Goal: Use online tool/utility: Utilize a website feature to perform a specific function

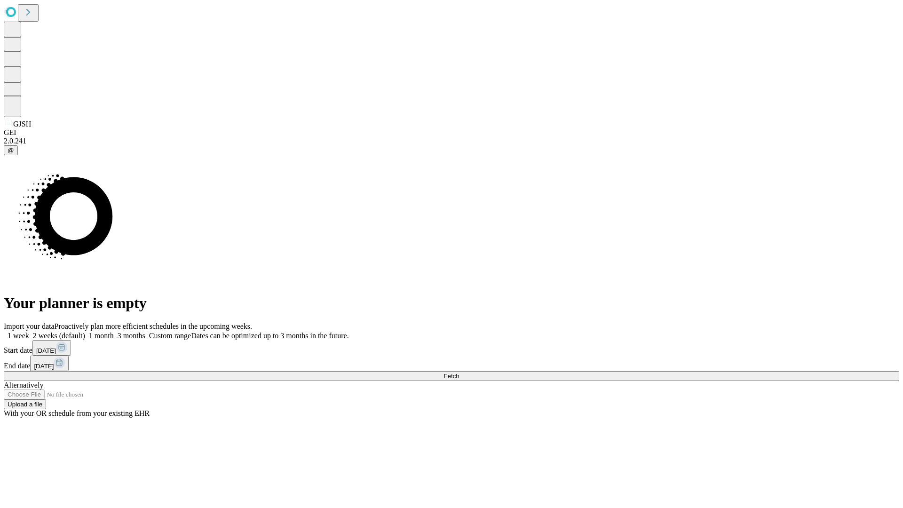
click at [459, 372] on span "Fetch" at bounding box center [451, 375] width 16 height 7
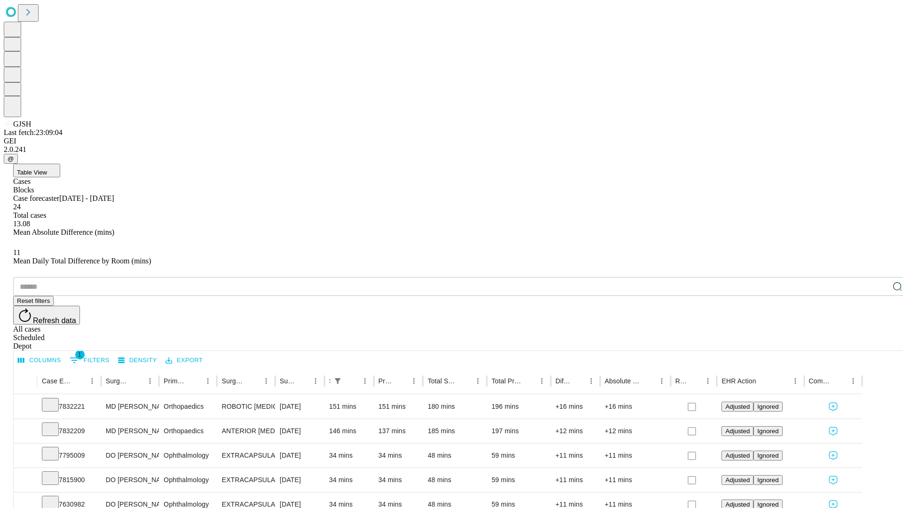
click at [47, 169] on span "Table View" at bounding box center [32, 172] width 30 height 7
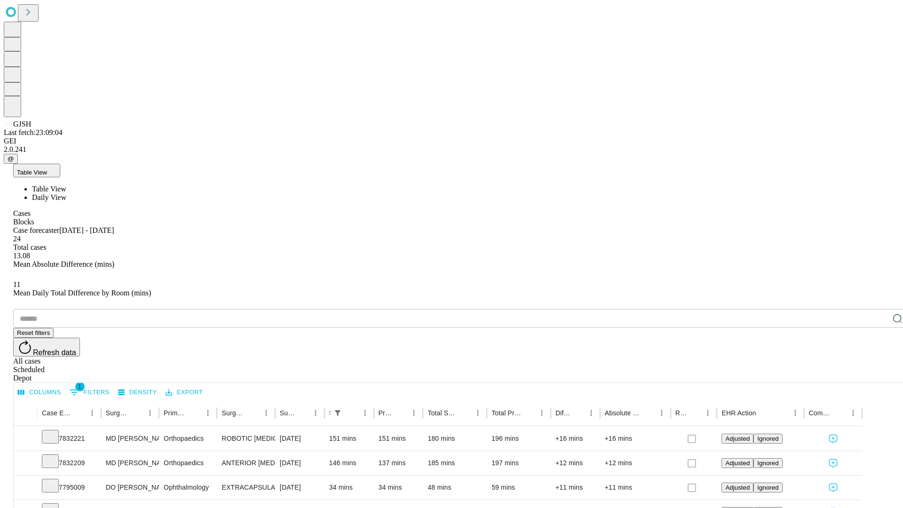
click at [66, 193] on span "Daily View" at bounding box center [49, 197] width 34 height 8
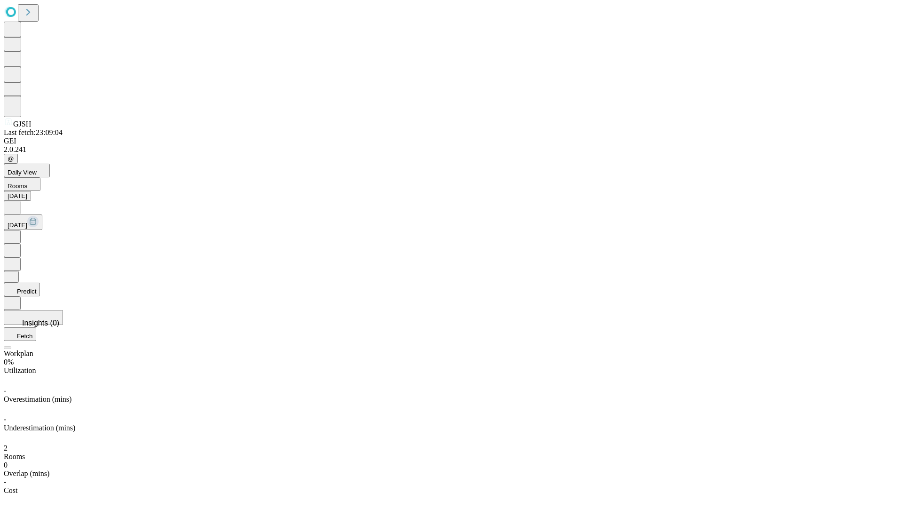
click at [40, 283] on button "Predict" at bounding box center [22, 290] width 36 height 14
